Goal: Information Seeking & Learning: Find specific fact

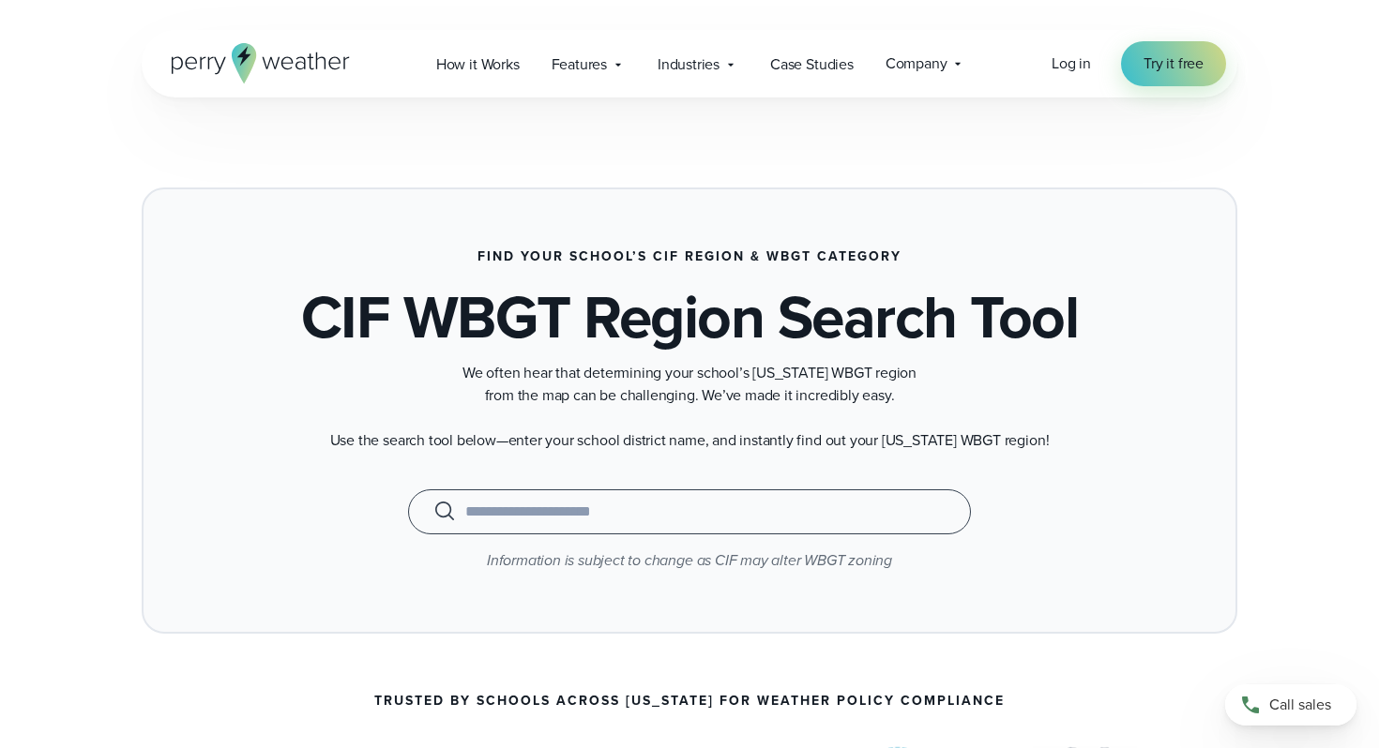
click at [620, 519] on input "text" at bounding box center [689, 512] width 516 height 23
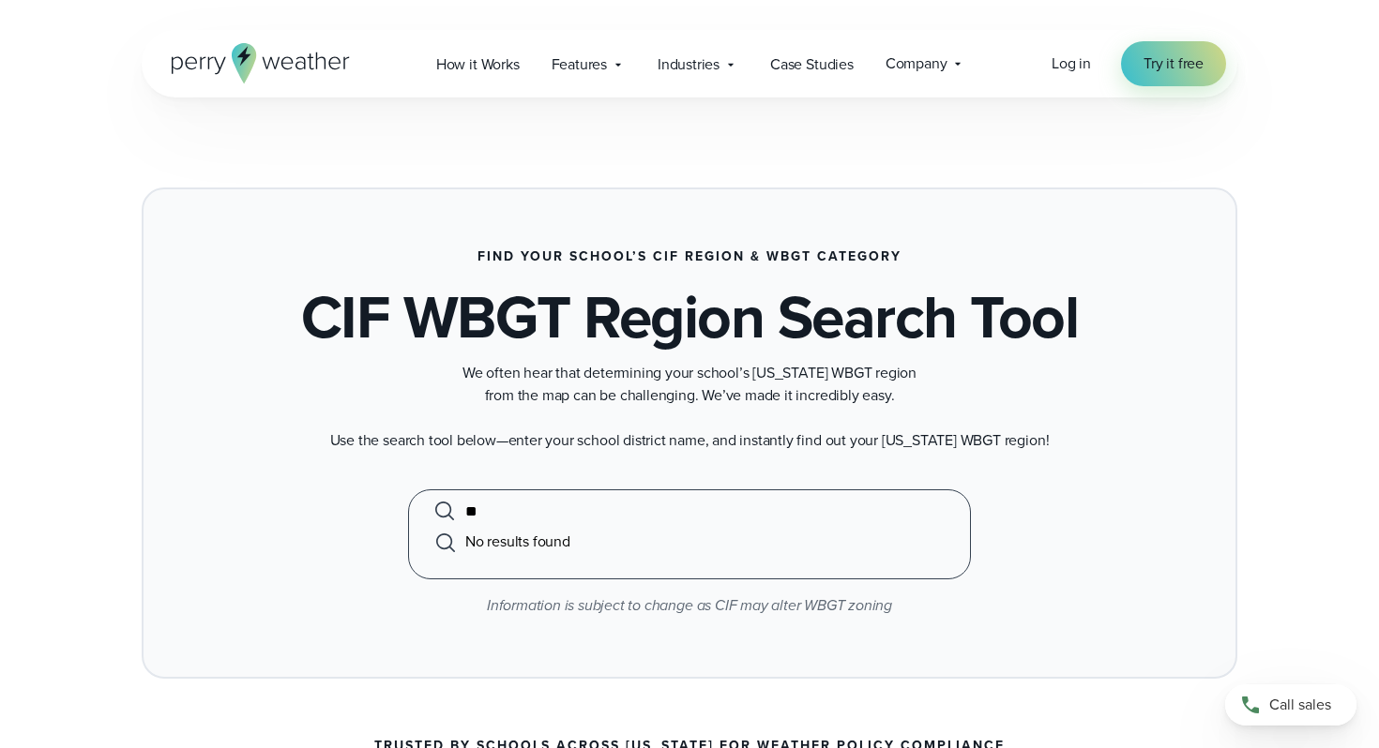
type input "*"
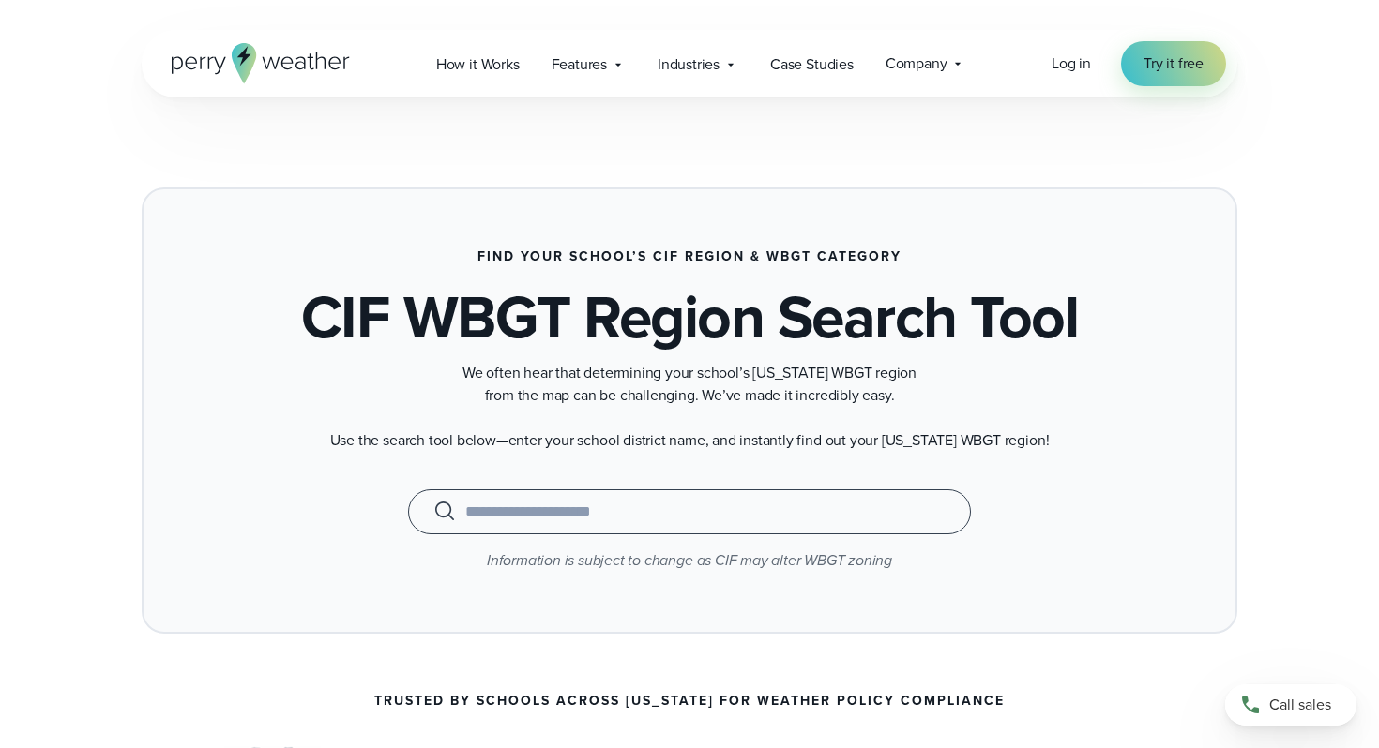
type input "*"
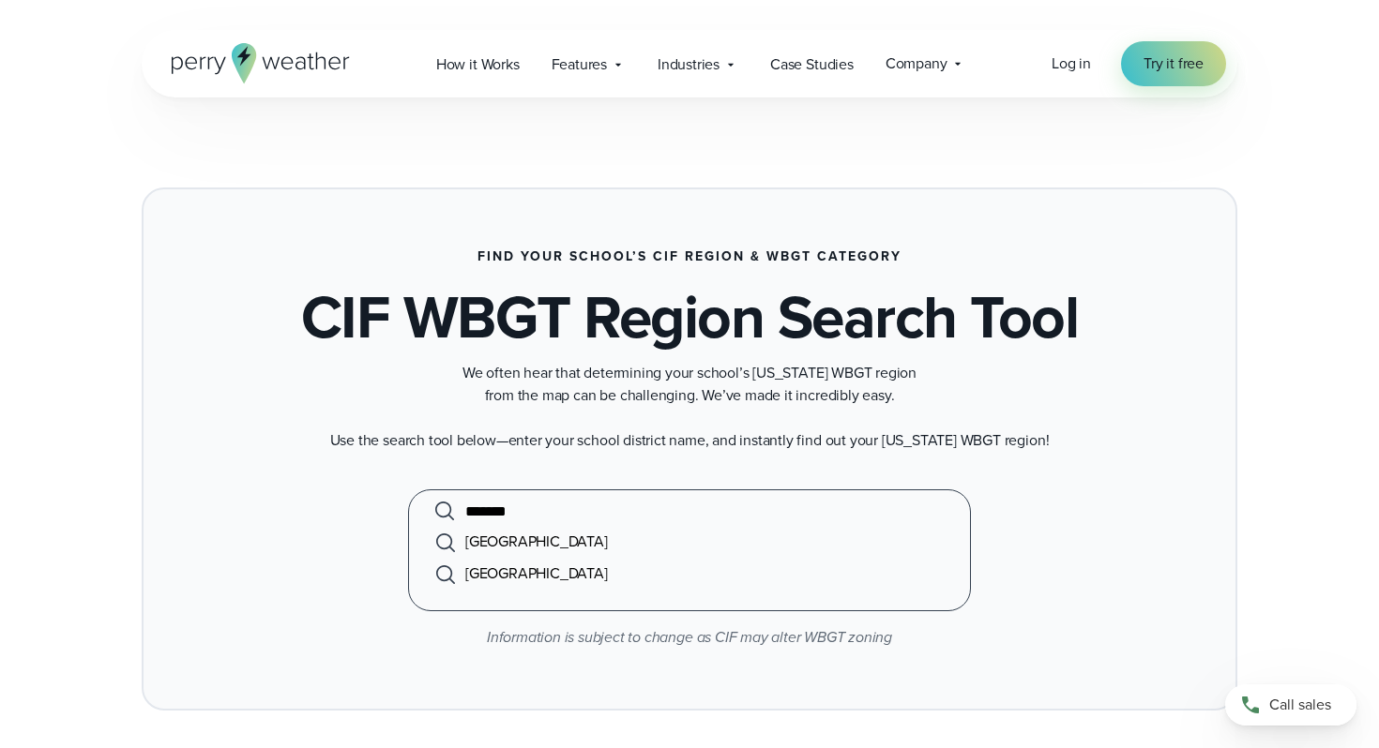
click at [554, 543] on li "Branson School" at bounding box center [689, 542] width 516 height 32
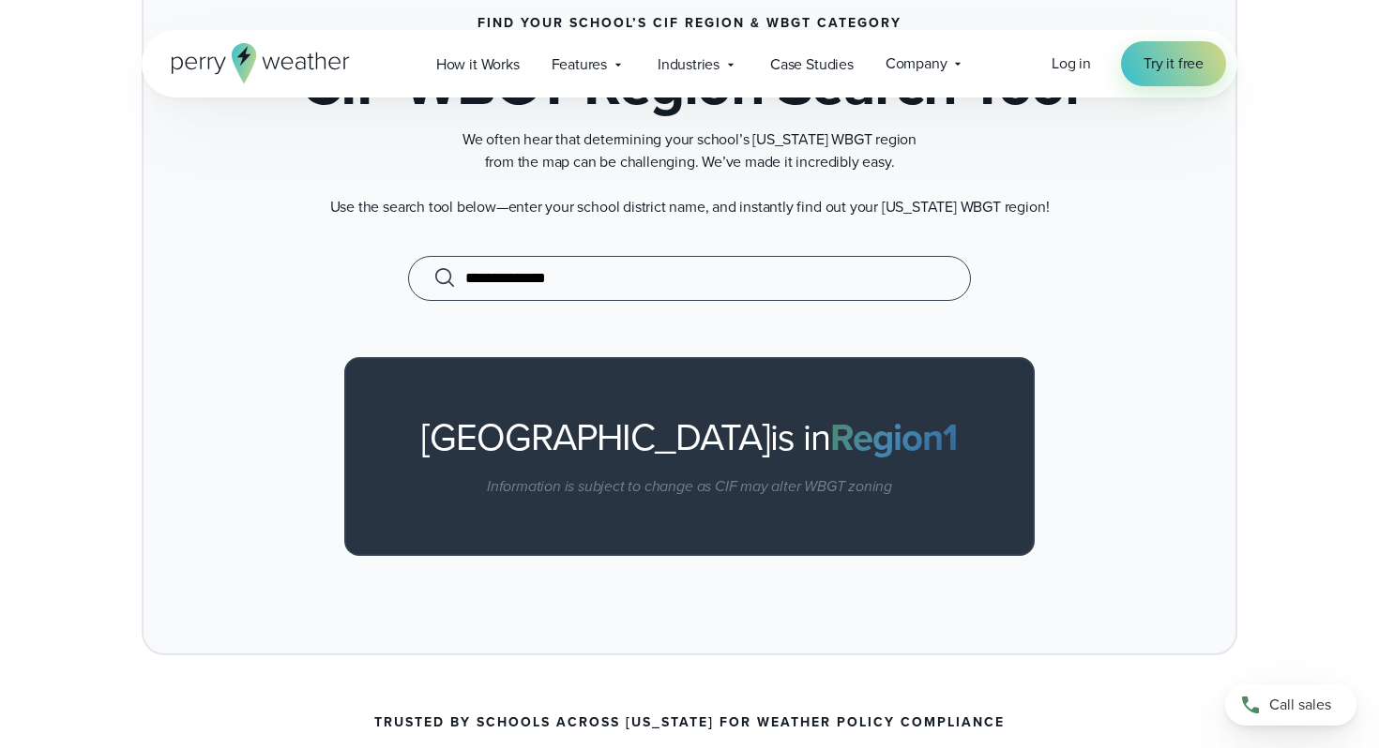
scroll to position [295, 0]
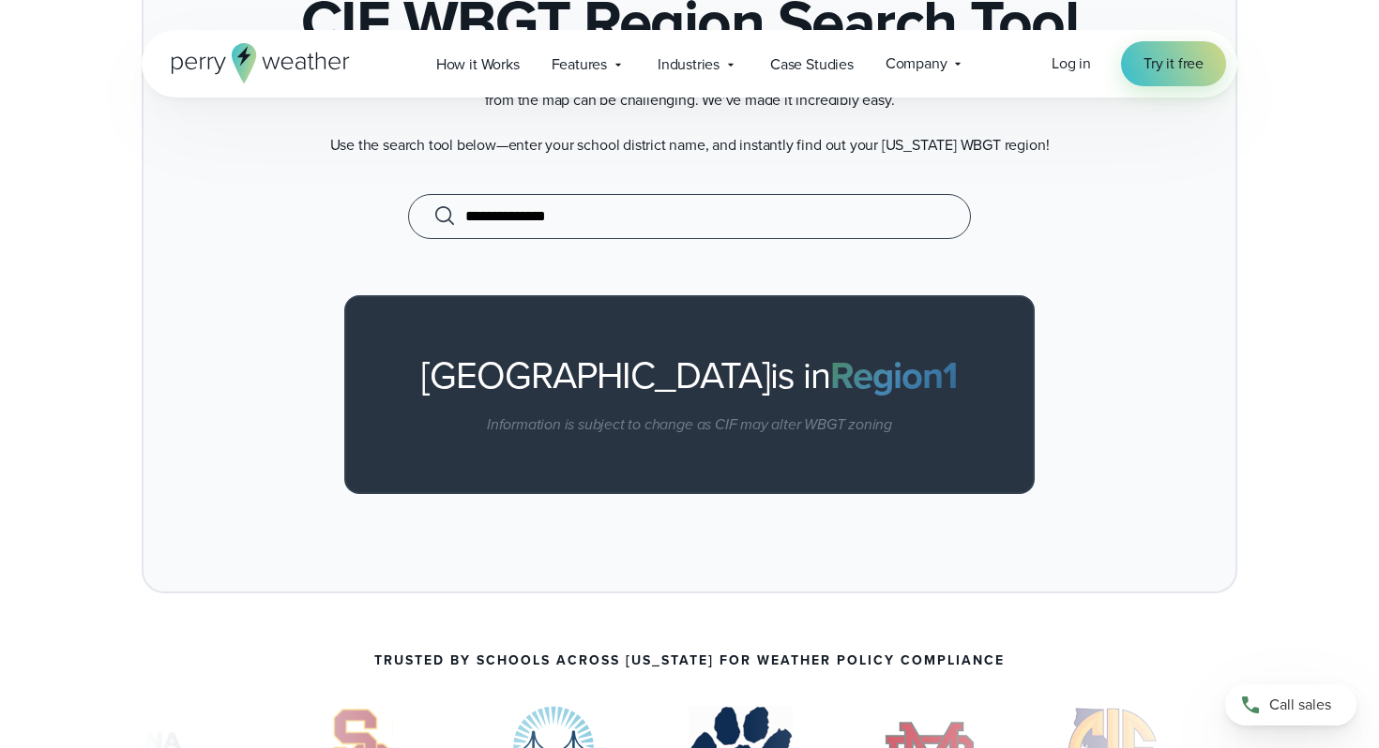
type input "**********"
click at [830, 388] on b "Region 1" at bounding box center [893, 375] width 127 height 55
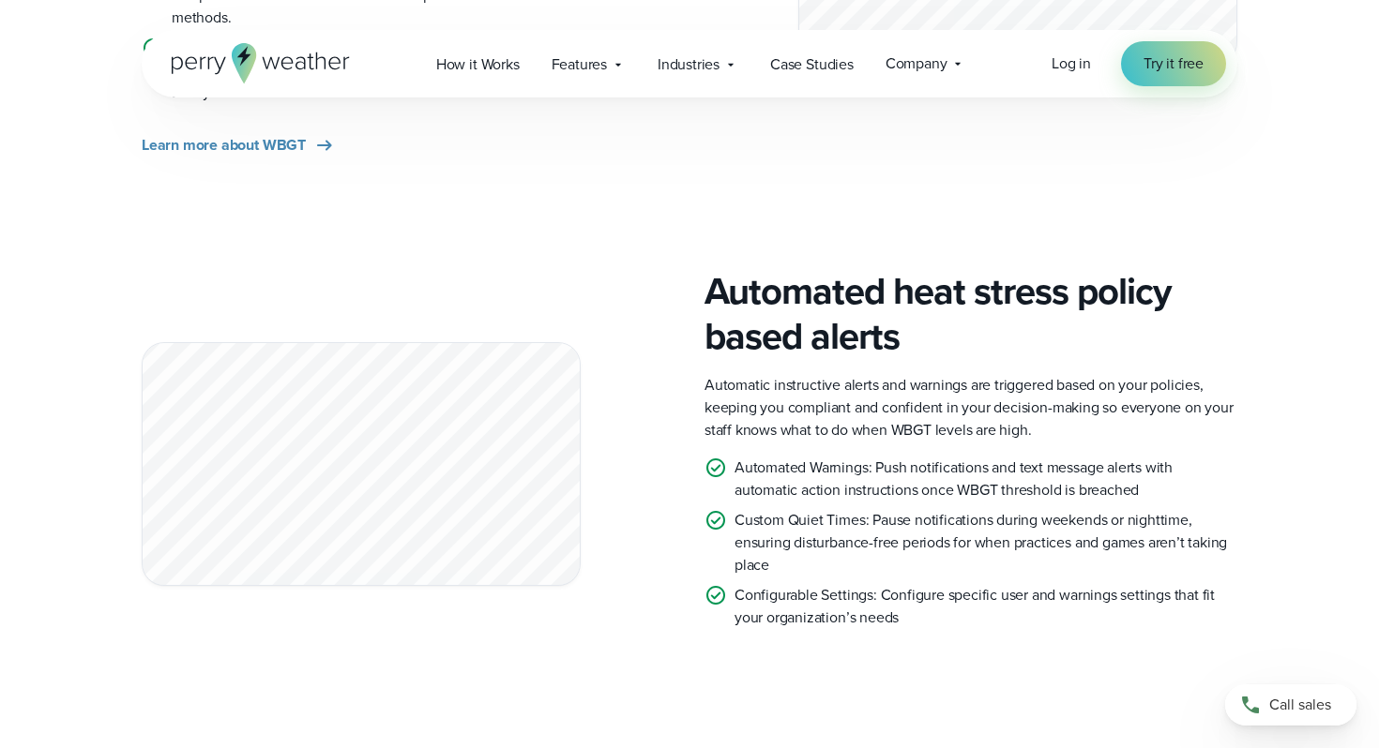
scroll to position [1718, 0]
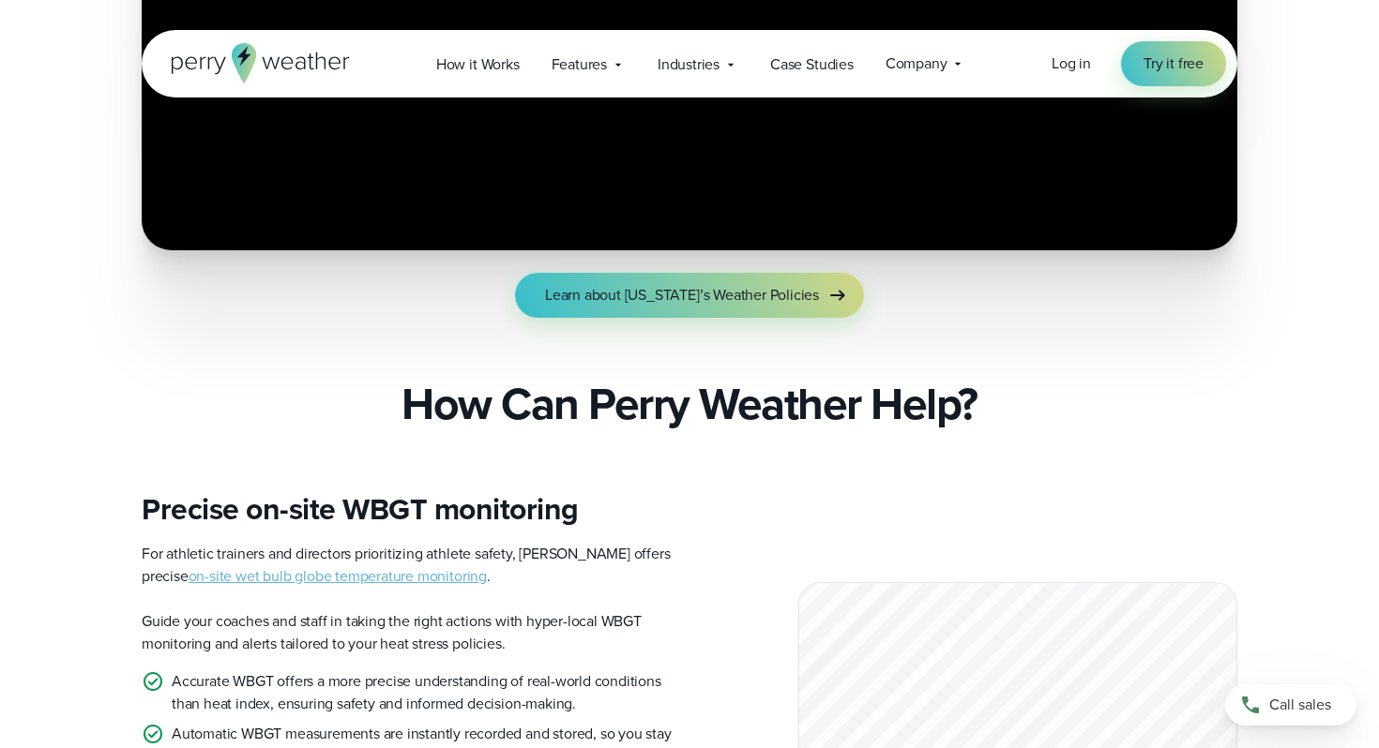
drag, startPoint x: 395, startPoint y: 231, endPoint x: 803, endPoint y: 21, distance: 458.9
